Goal: Task Accomplishment & Management: Complete application form

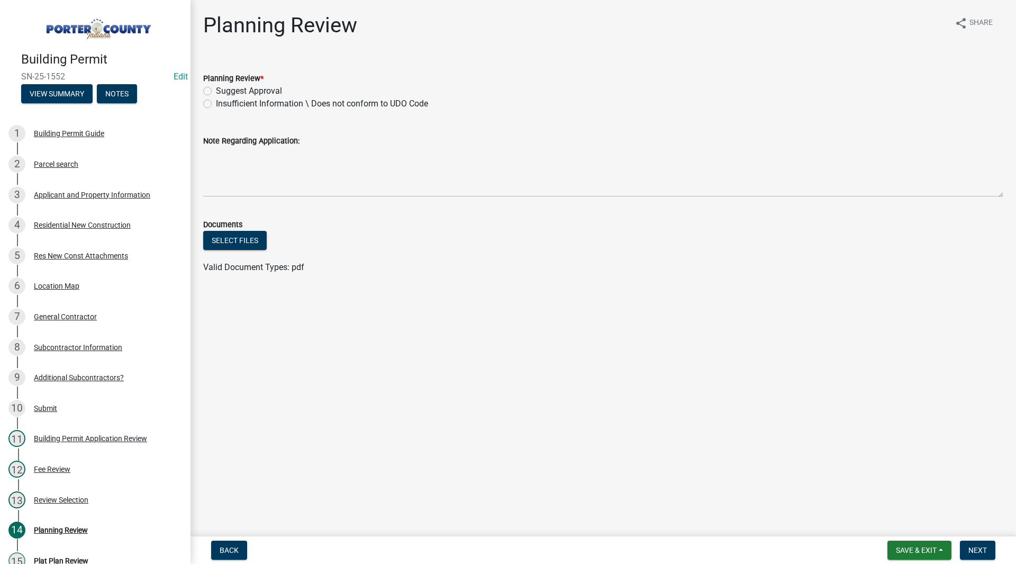
click at [367, 256] on ul at bounding box center [603, 256] width 800 height 8
click at [88, 195] on div "Applicant and Property Information" at bounding box center [92, 194] width 116 height 7
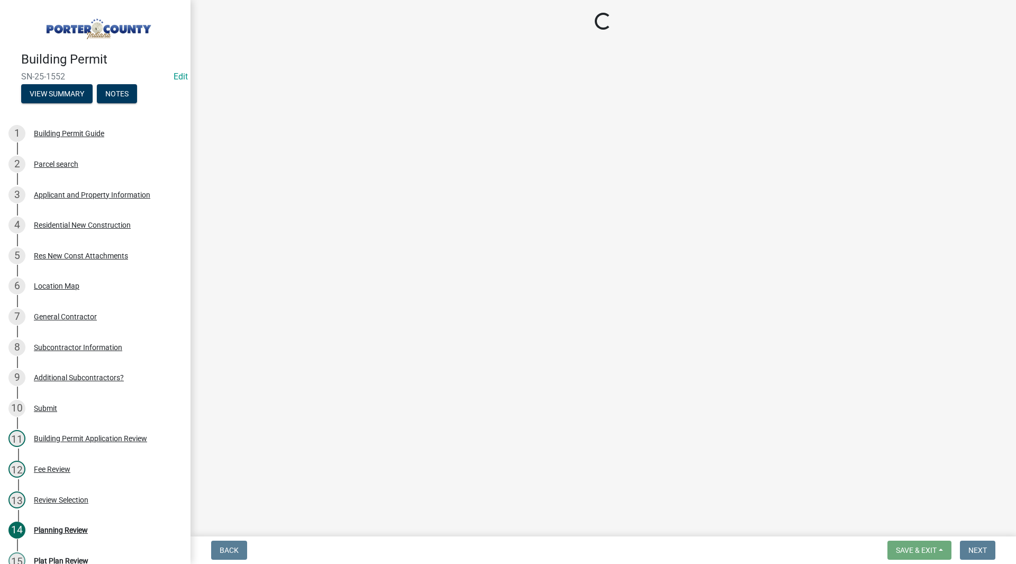
select select "6f5aa9ae-62ac-41bd-979a-9c71eae504cc"
select select "eef3385c-360b-448e-91b8-df9bc56b1cce"
select select "c796f995-08fe-487b-a20e-70ab553361d3"
select select "349f168d-d974-4bf4-9d87-84a8db4888cd"
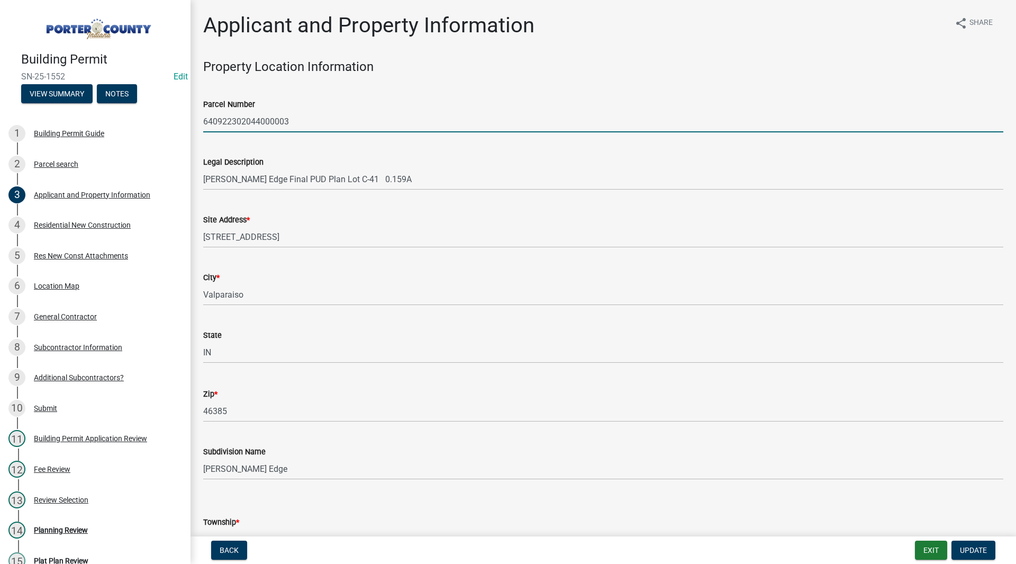
drag, startPoint x: 308, startPoint y: 118, endPoint x: 205, endPoint y: 123, distance: 103.4
click at [205, 123] on input "640922302044000003" at bounding box center [603, 122] width 800 height 22
click at [222, 150] on div "Legal Description [PERSON_NAME] Edge Final PUD Plan Lot C-41 0.159A" at bounding box center [603, 165] width 800 height 49
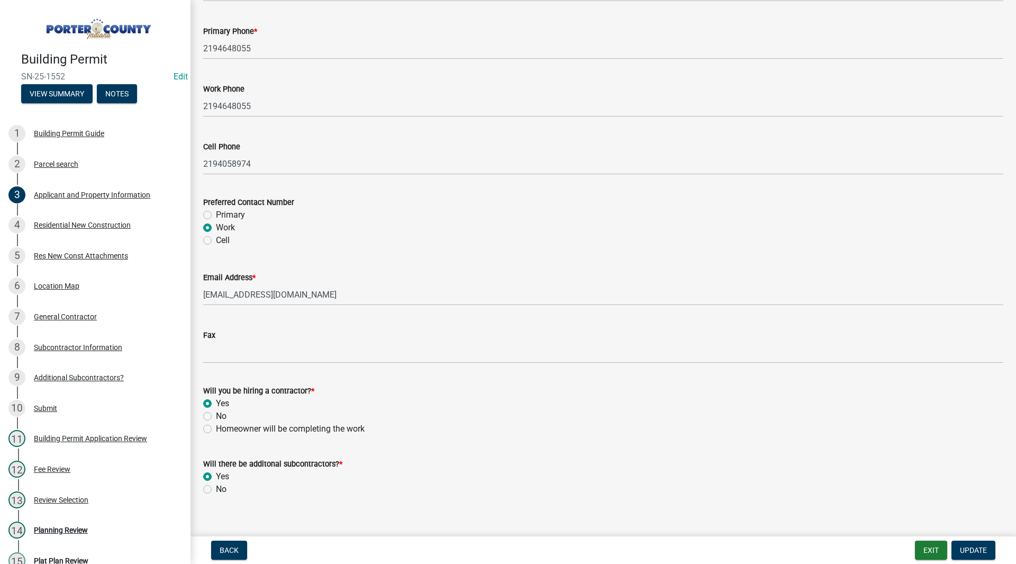
scroll to position [1416, 0]
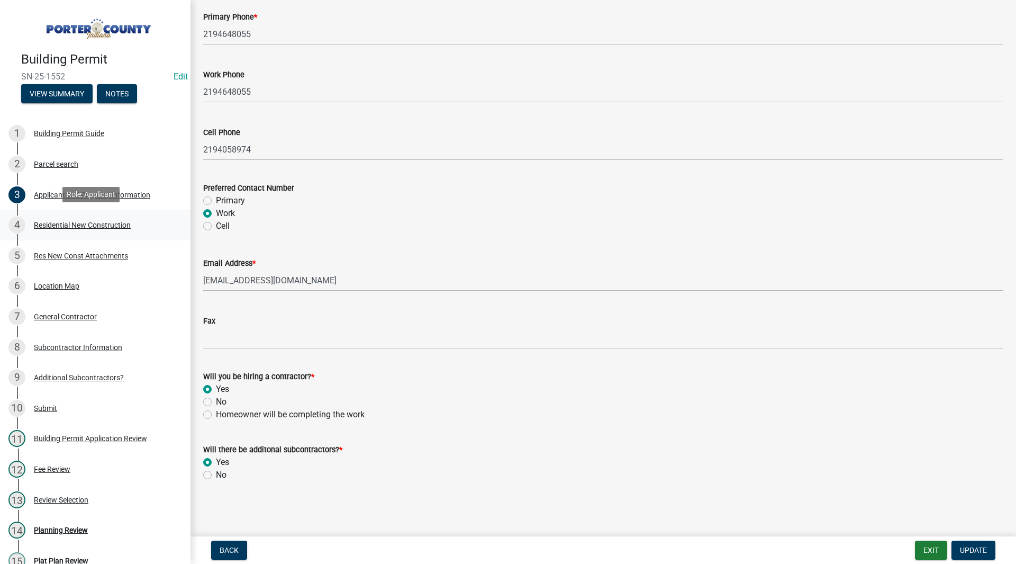
click at [83, 227] on div "Residential New Construction" at bounding box center [82, 224] width 97 height 7
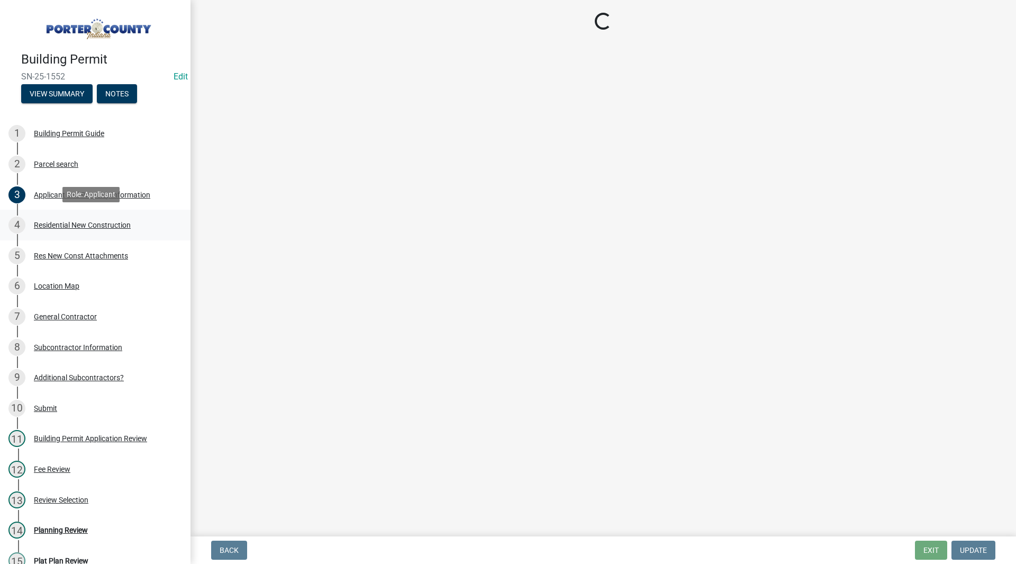
scroll to position [0, 0]
select select "4da9c449-5c2c-48cd-a36d-d108213ca6ba"
select select "61f444c2-0fc1-413e-9948-9a2e89704ff6"
select select "8bba6b76-e342-4289-bfbc-7f8a7eb2a853"
select select "5ba551af-3543-4bb1-864b-48bcd75e9b29"
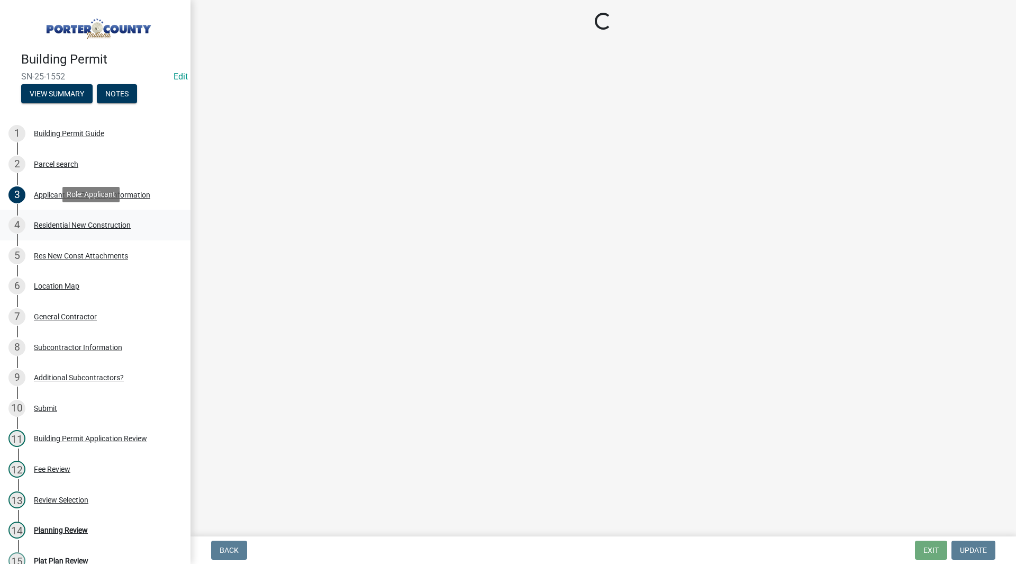
select select "e4a9b6e5-deab-401f-b49d-c88af2388f46"
select select "a7554658-1ff0-4ba4-86bb-30b1109b1a56"
select select "bbae15df-4b7c-4889-a1a2-bdce83955e33"
select select "d3842ca8-a9b0-43e7-b24f-ba0c572b5ff6"
select select "50a44c09-eff3-49e6-b997-ff903361b5ac"
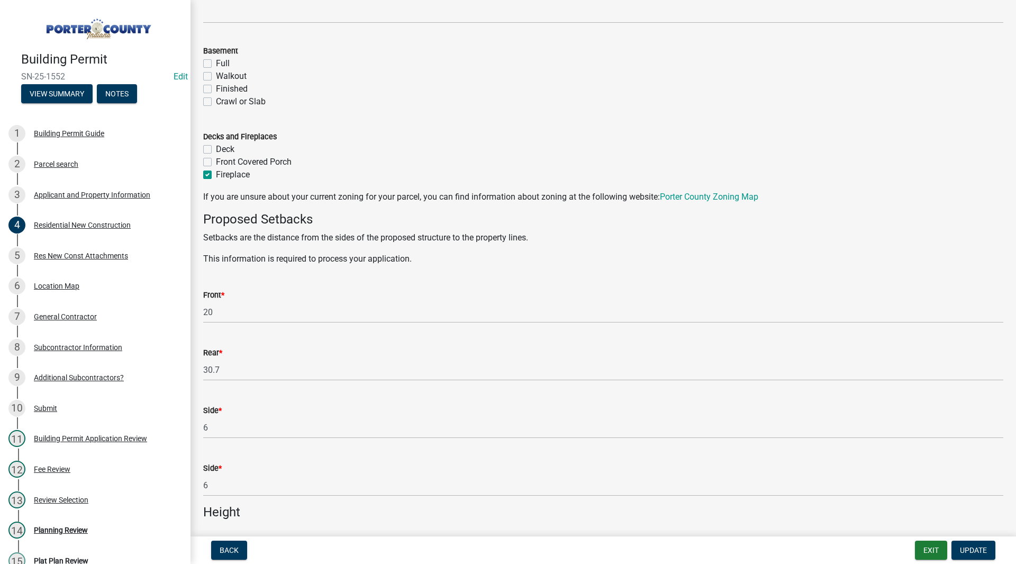
scroll to position [1059, 0]
